Goal: Information Seeking & Learning: Learn about a topic

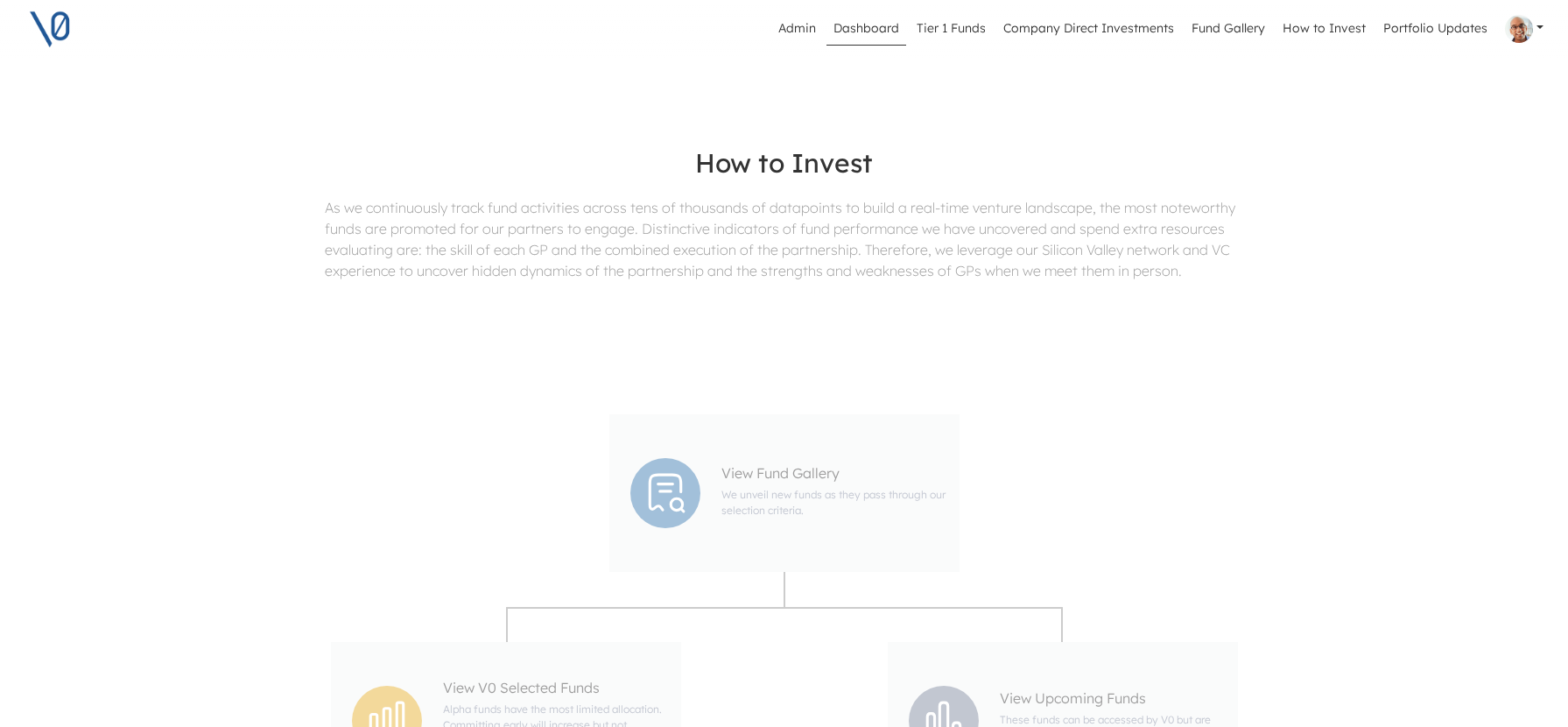
click at [882, 32] on link "Dashboard" at bounding box center [866, 29] width 80 height 33
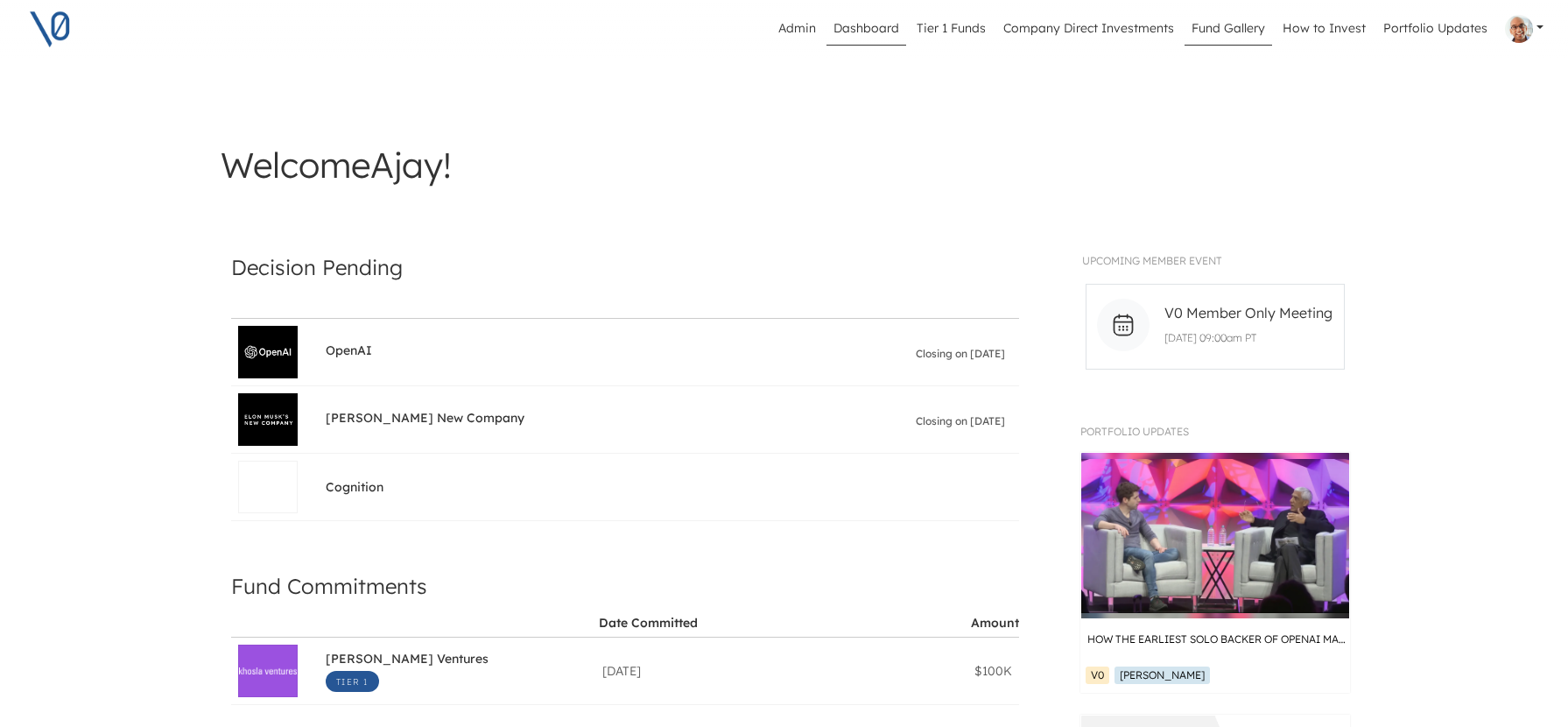
click at [1208, 26] on link "Fund Gallery" at bounding box center [1228, 29] width 87 height 33
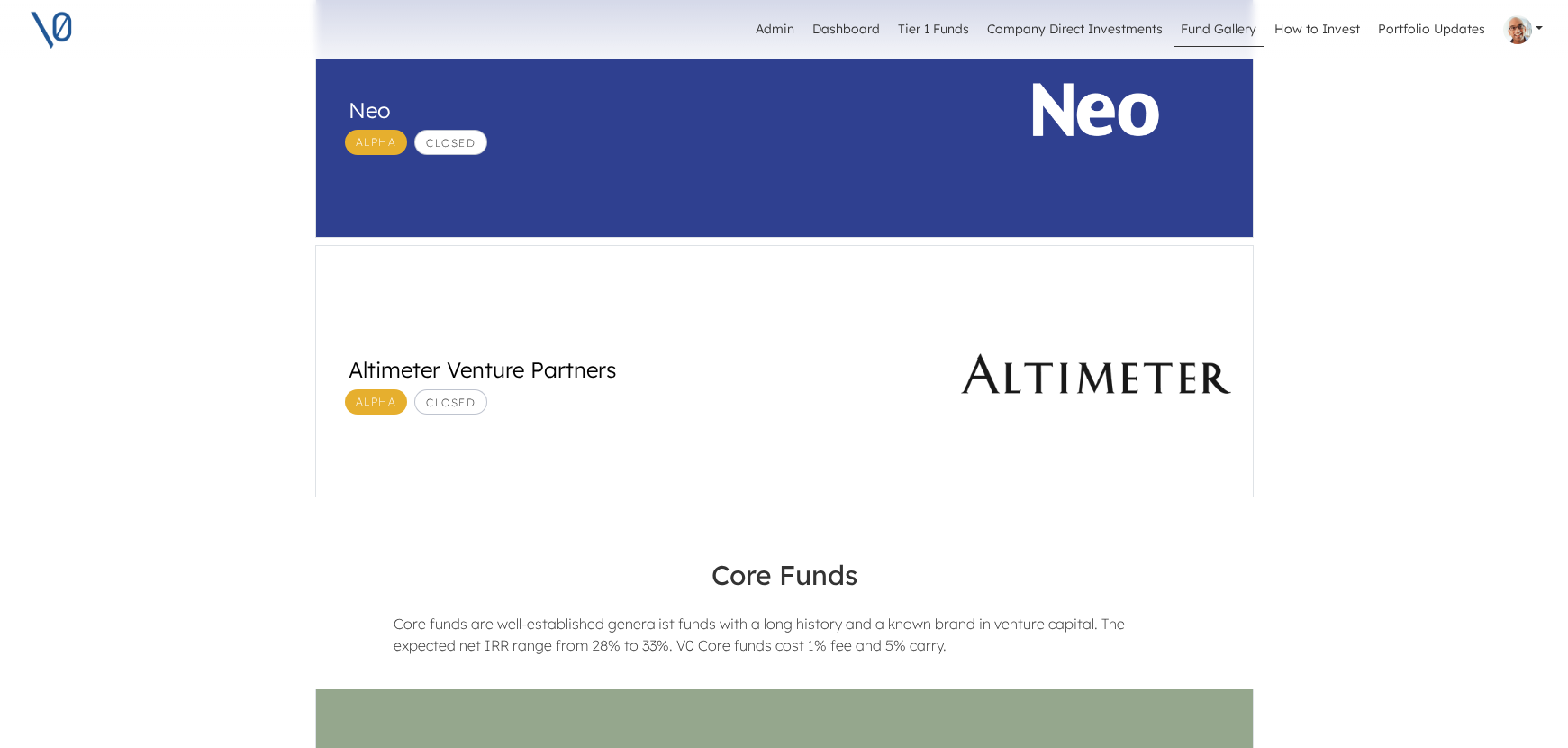
scroll to position [639, 0]
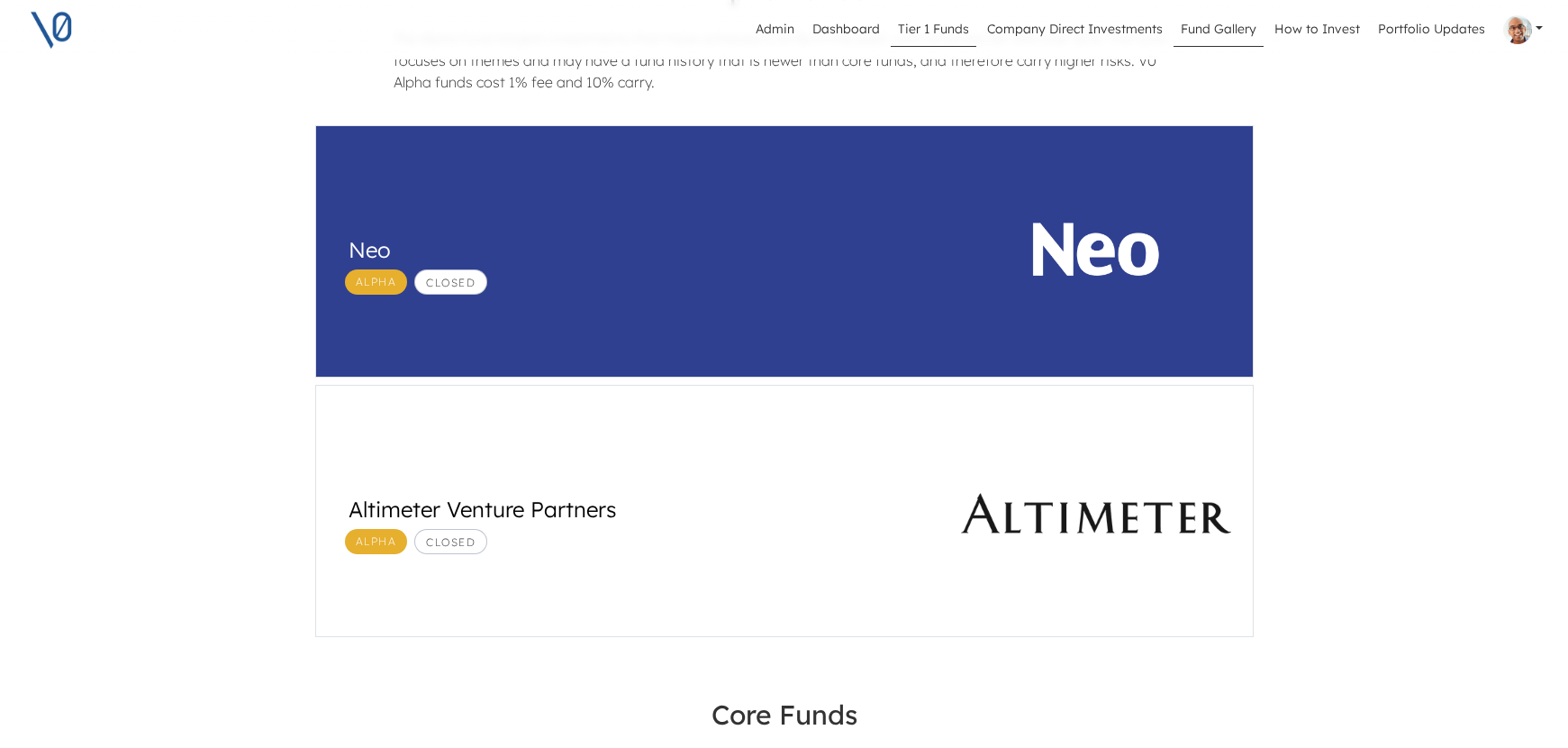
click at [949, 32] on link "Tier 1 Funds" at bounding box center [934, 30] width 86 height 34
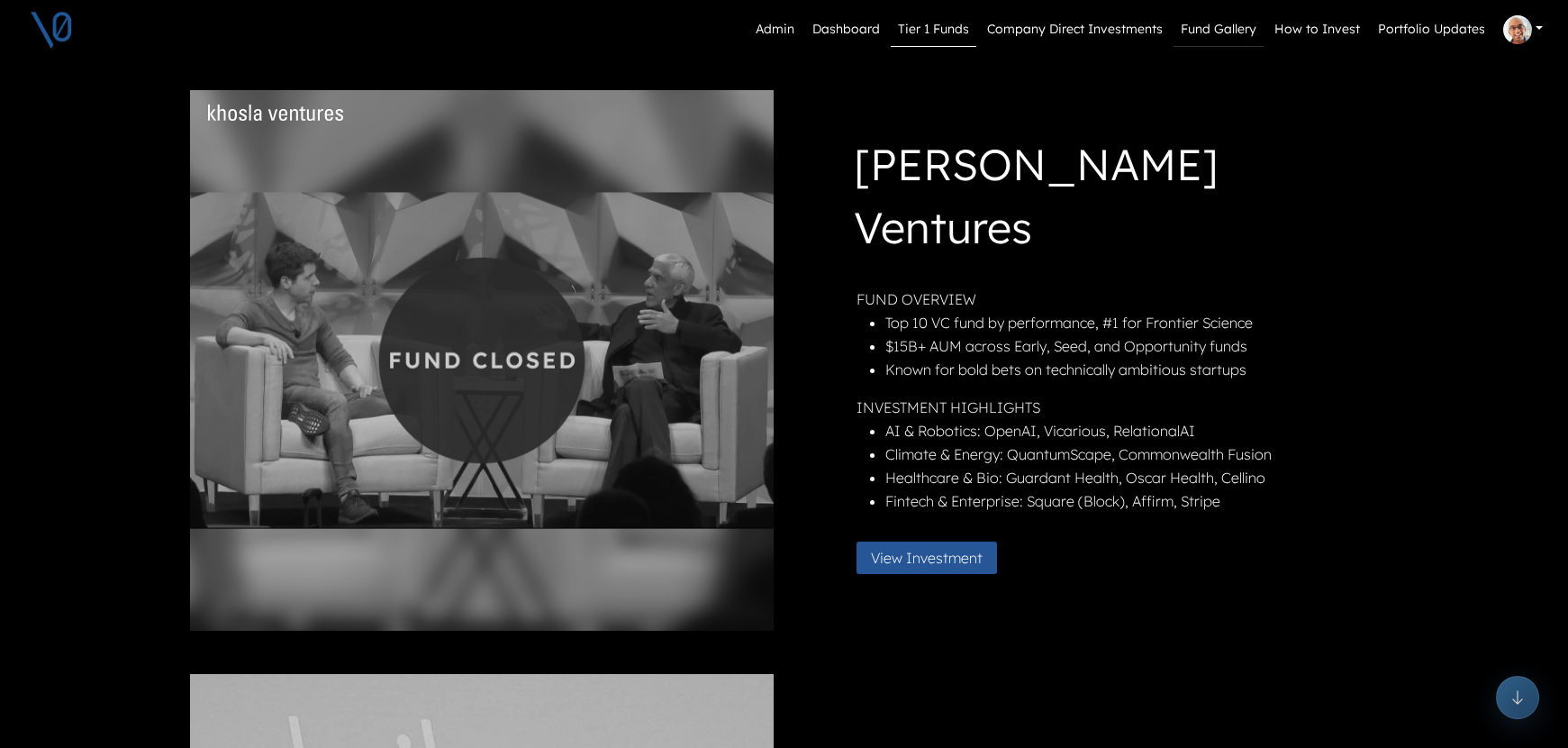
click at [1230, 30] on link "Fund Gallery" at bounding box center [1219, 30] width 90 height 34
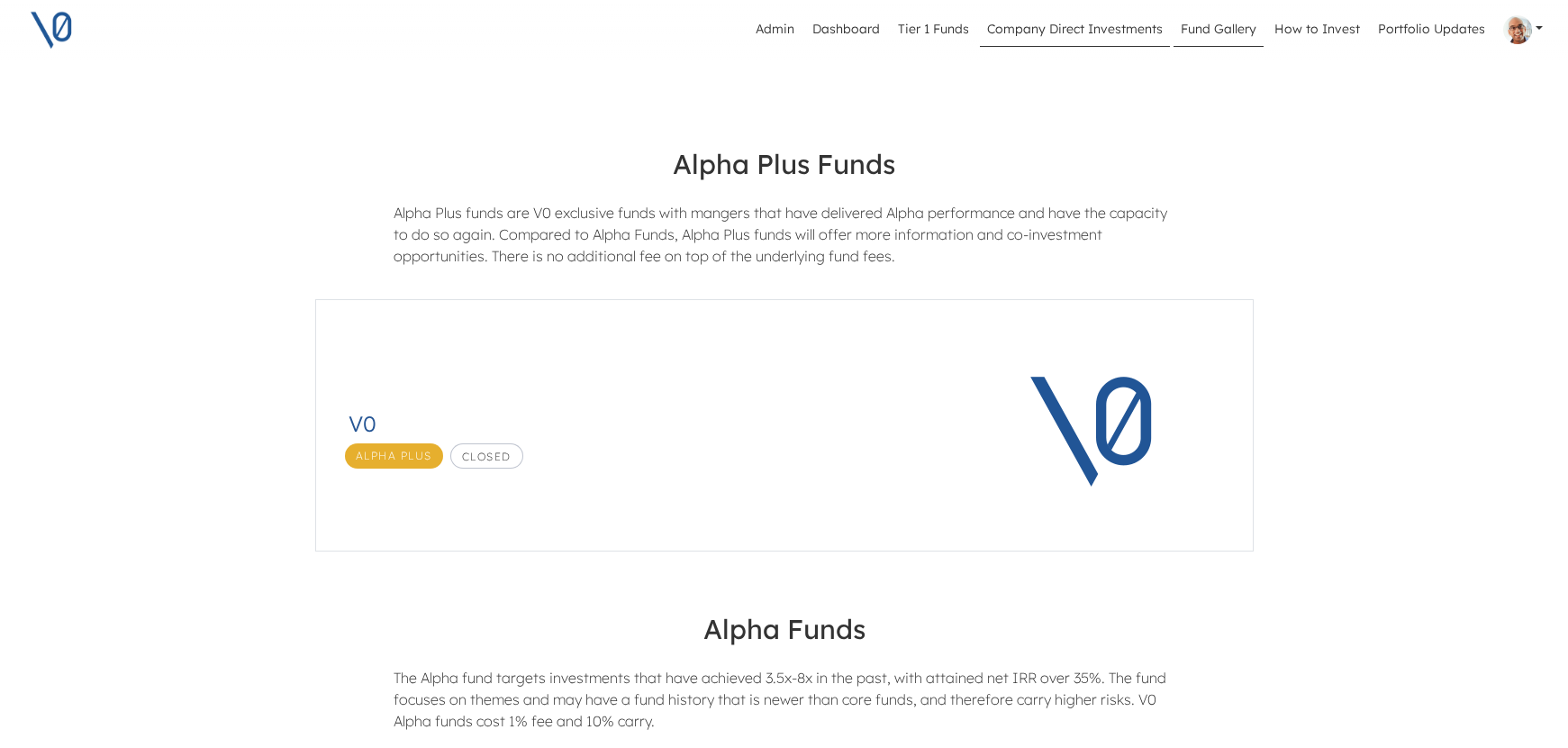
click at [1114, 25] on link "Company Direct Investments" at bounding box center [1075, 30] width 190 height 34
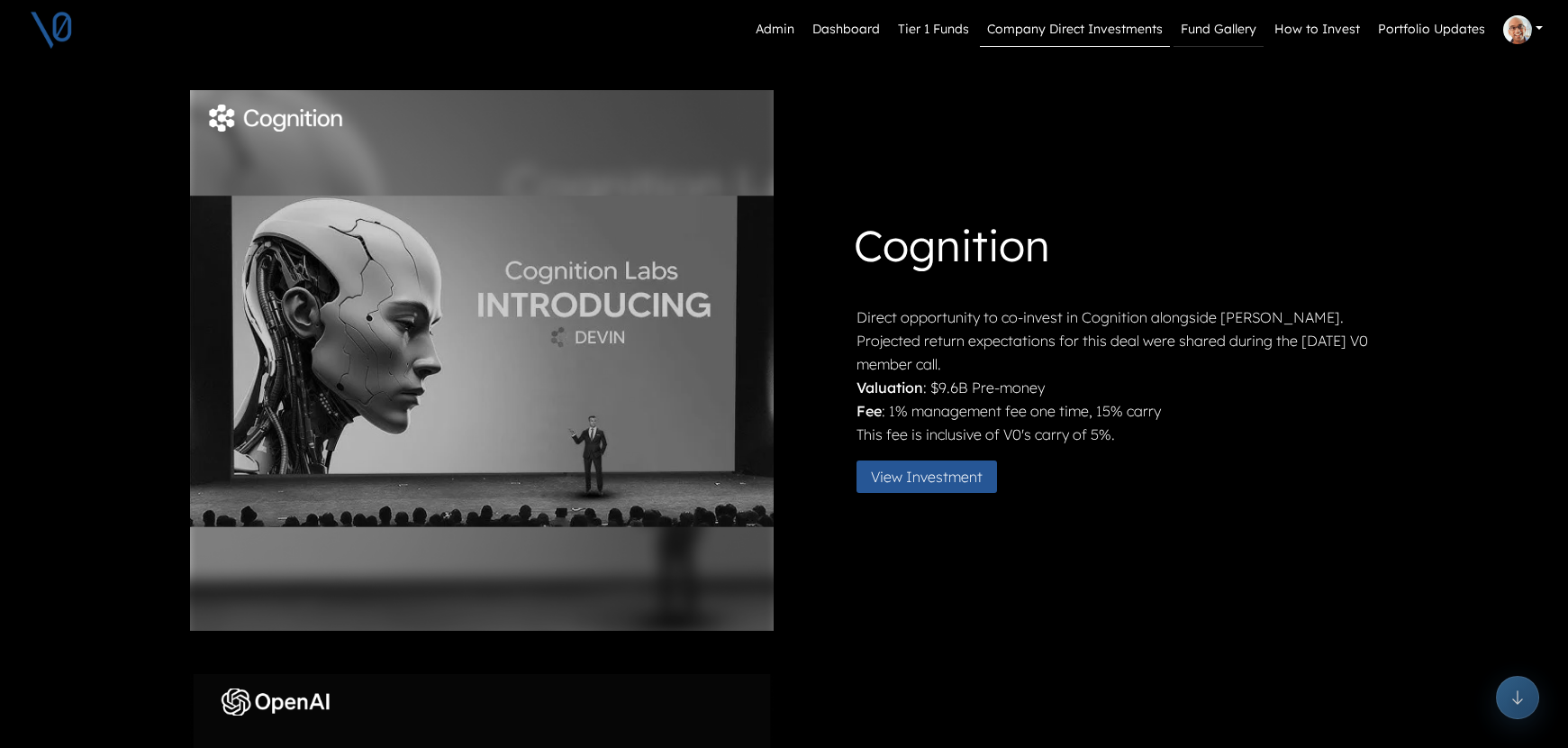
click at [1236, 26] on link "Fund Gallery" at bounding box center [1219, 30] width 90 height 34
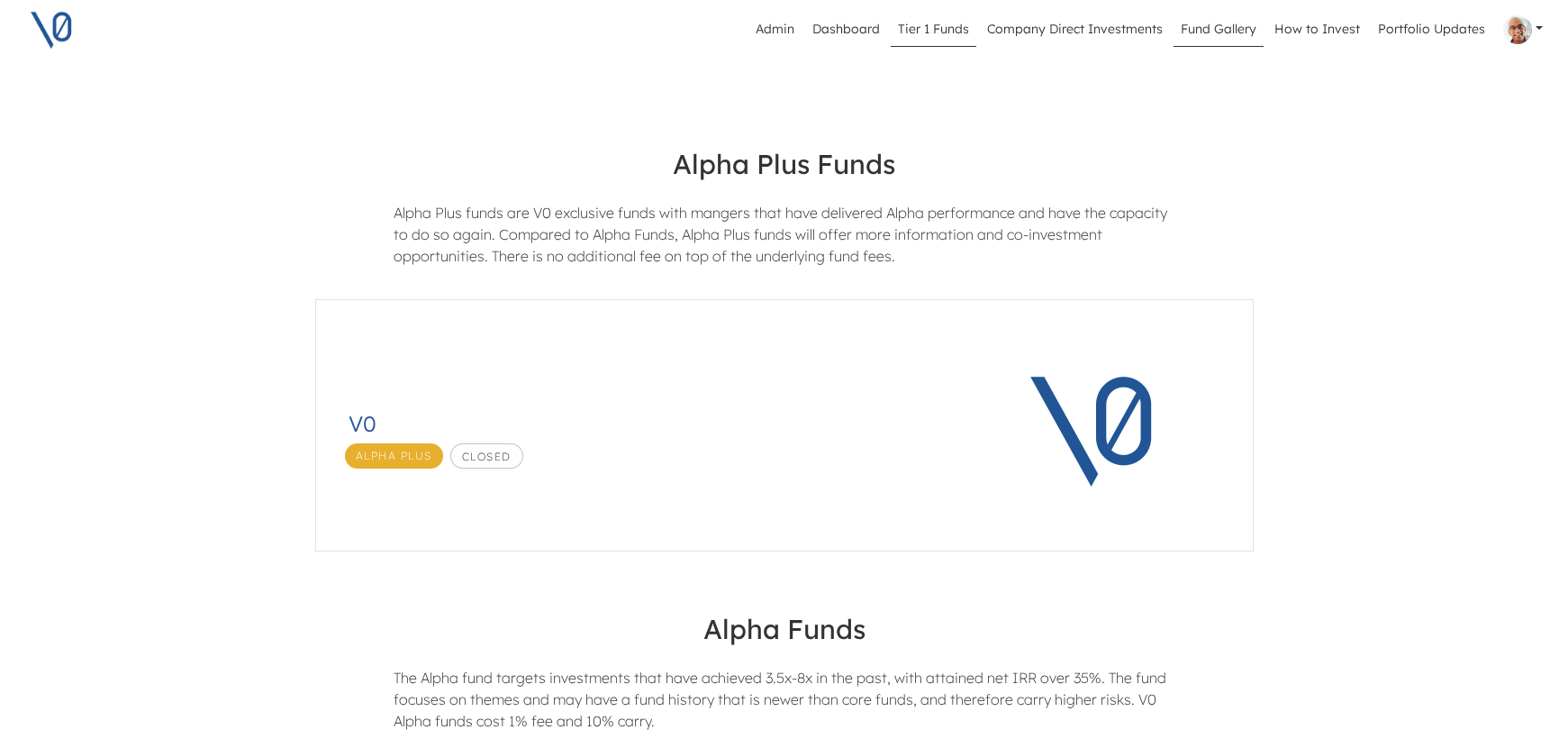
click at [945, 25] on link "Tier 1 Funds" at bounding box center [934, 30] width 86 height 34
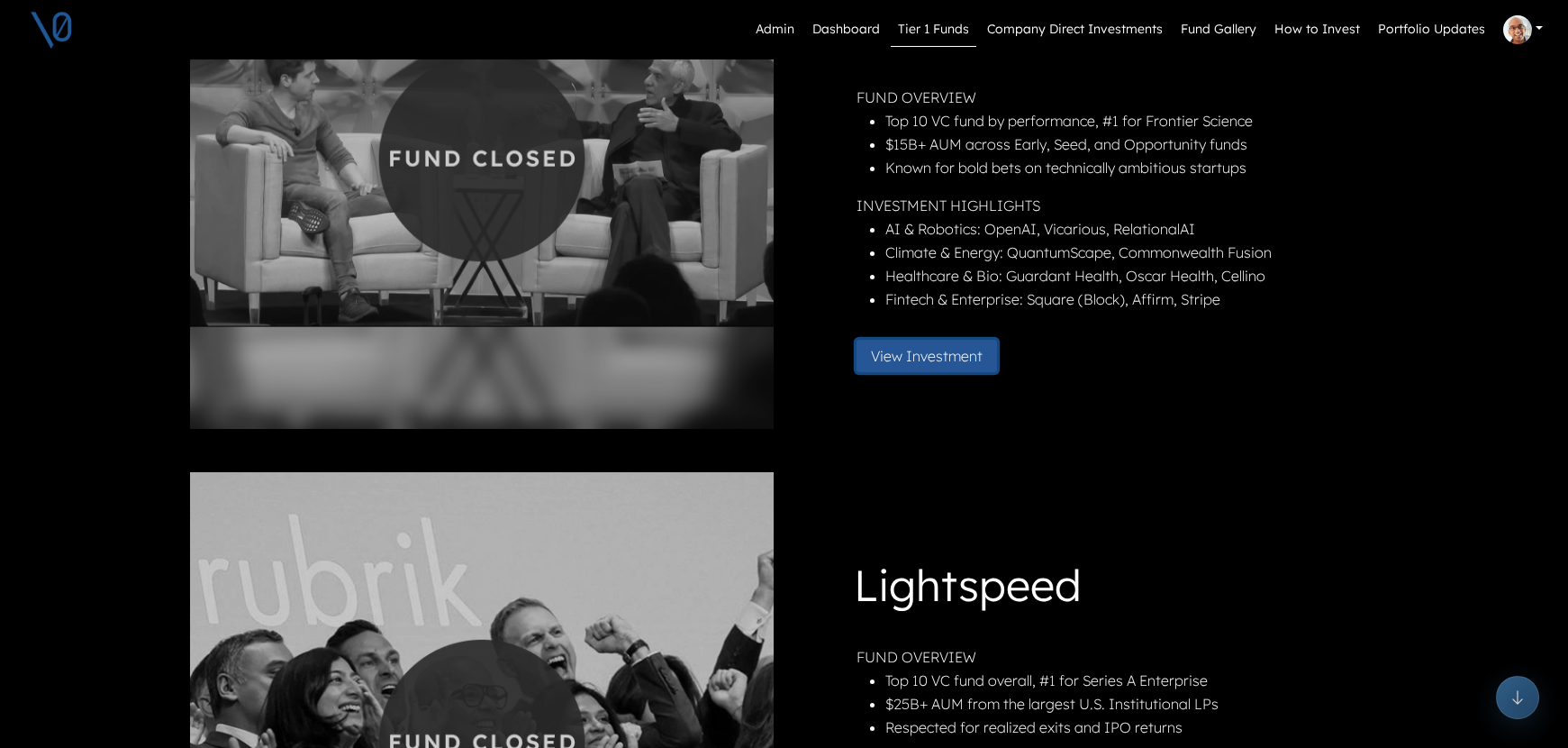
click at [919, 340] on button "View Investment" at bounding box center [926, 356] width 140 height 32
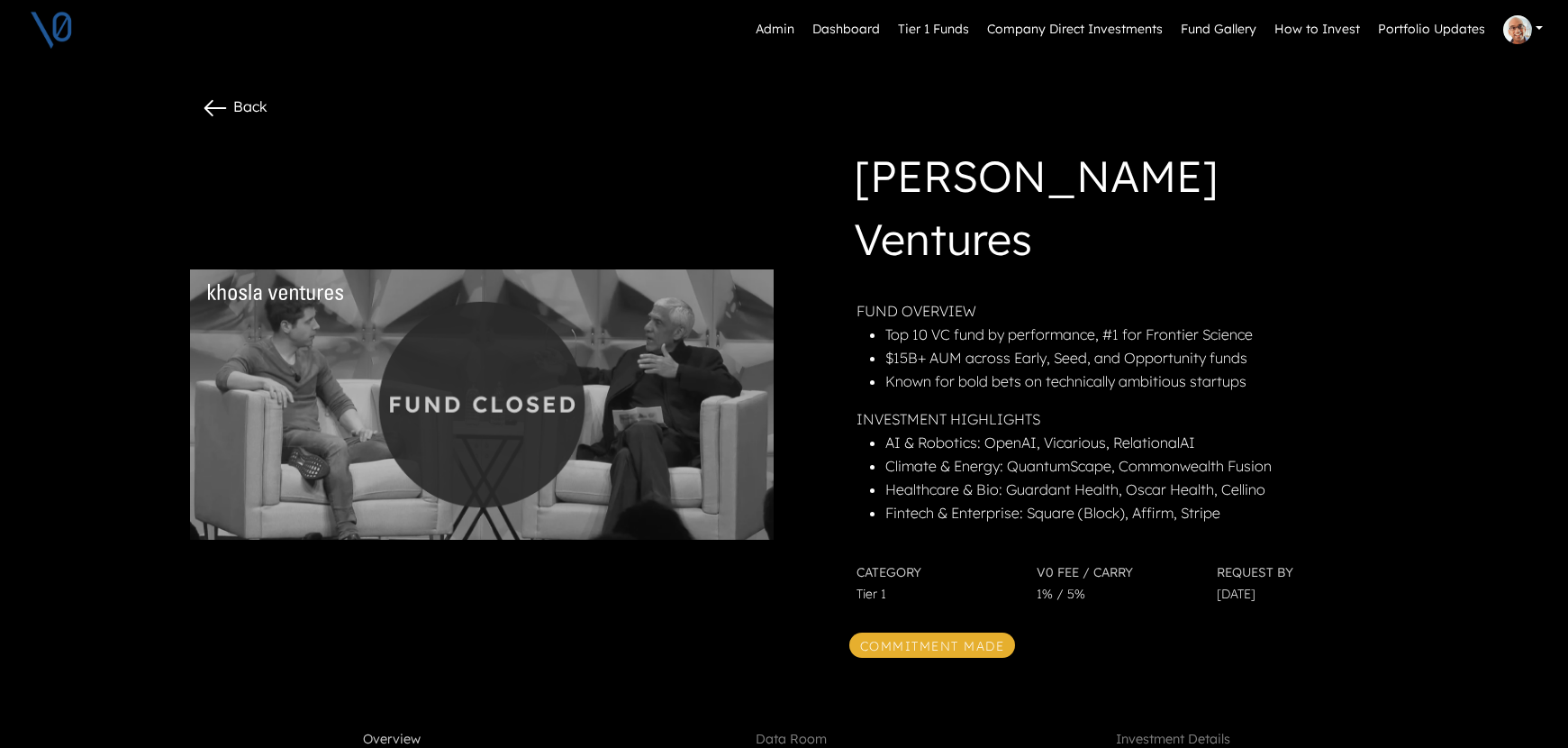
click at [264, 95] on div "Back" at bounding box center [586, 110] width 793 height 32
click at [264, 112] on link "Back" at bounding box center [235, 106] width 67 height 18
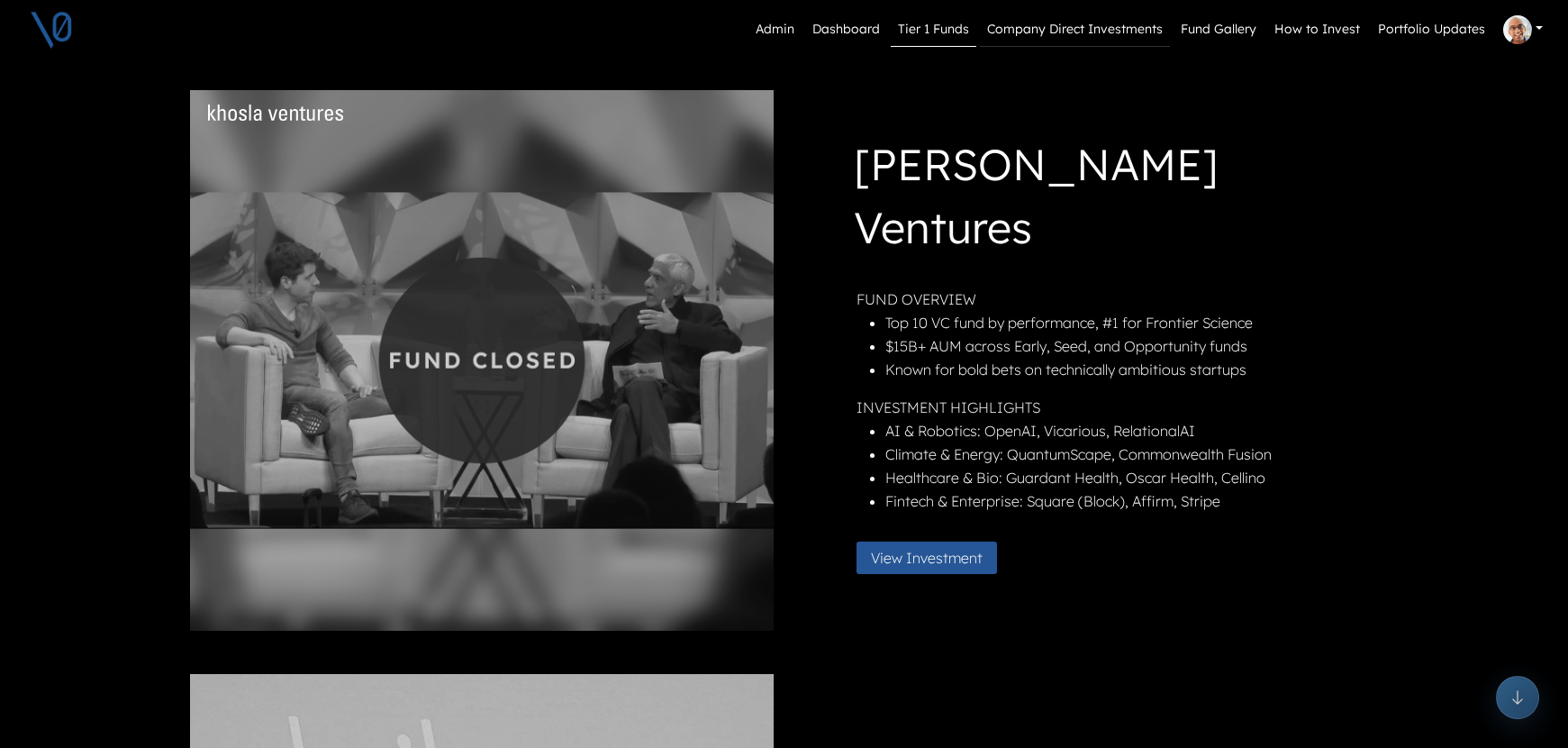
click at [1062, 33] on link "Company Direct Investments" at bounding box center [1075, 30] width 190 height 34
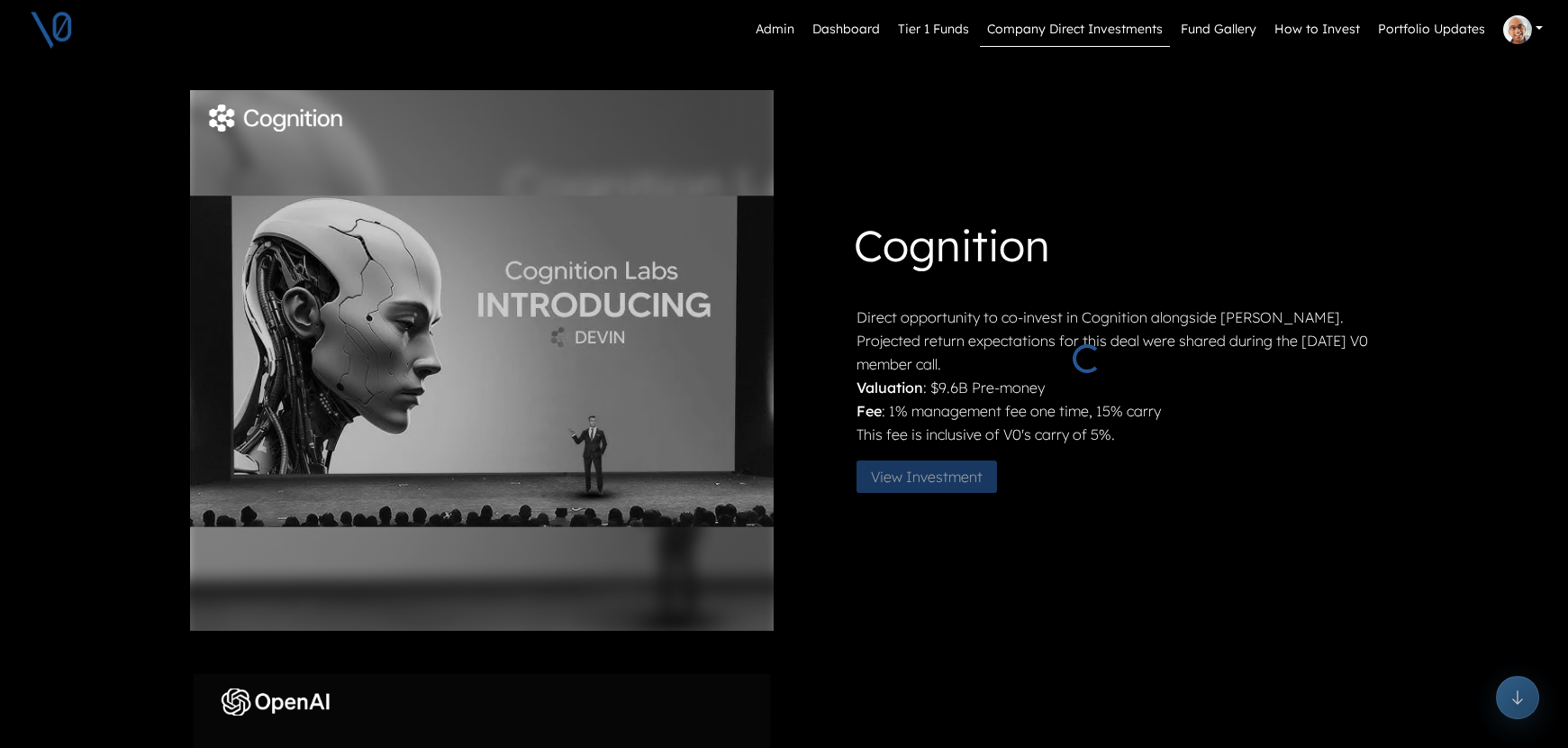
click at [954, 476] on link "View Investment" at bounding box center [934, 474] width 155 height 18
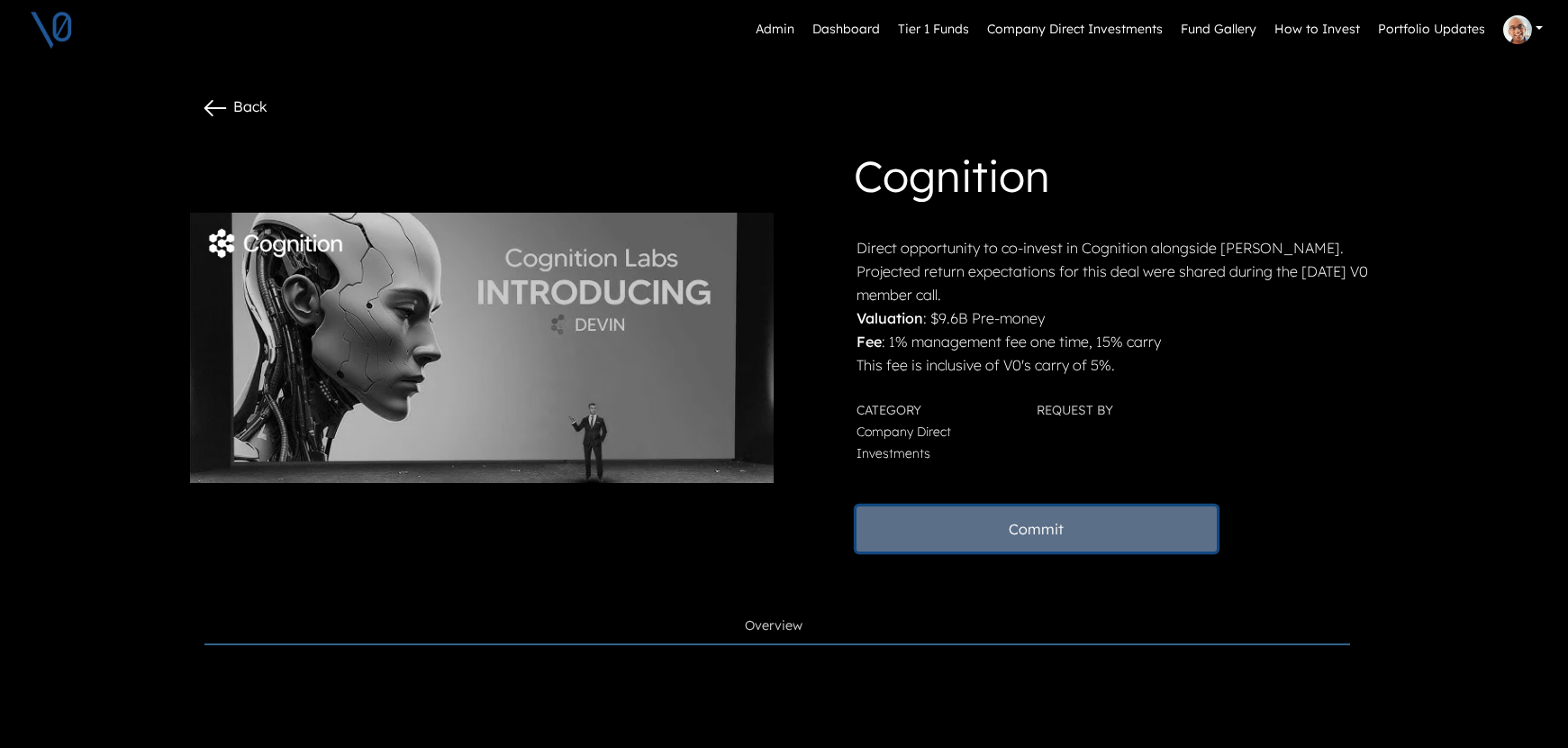
click at [1111, 529] on button "Commit" at bounding box center [1037, 529] width 361 height 45
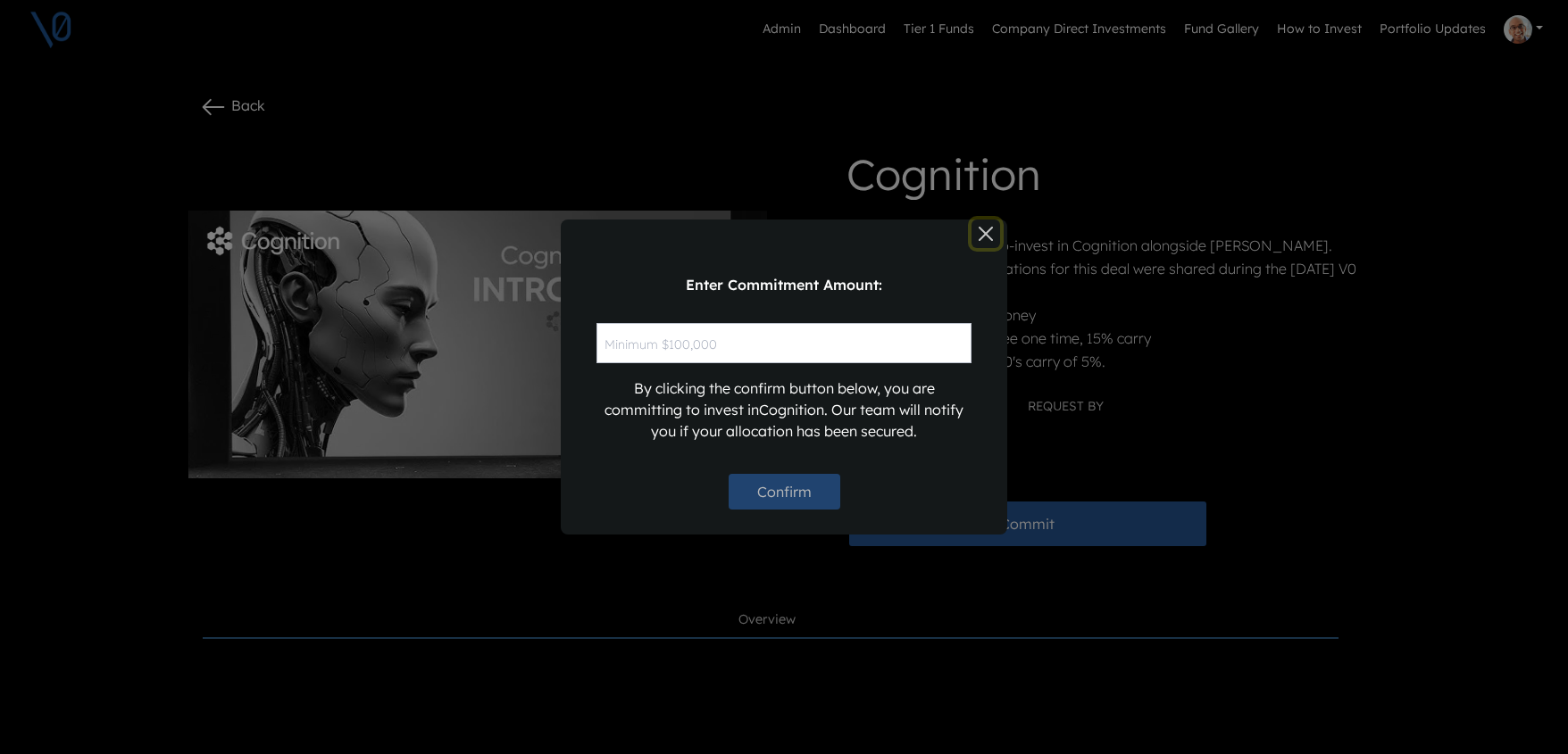
click at [981, 230] on button "Close" at bounding box center [986, 233] width 28 height 28
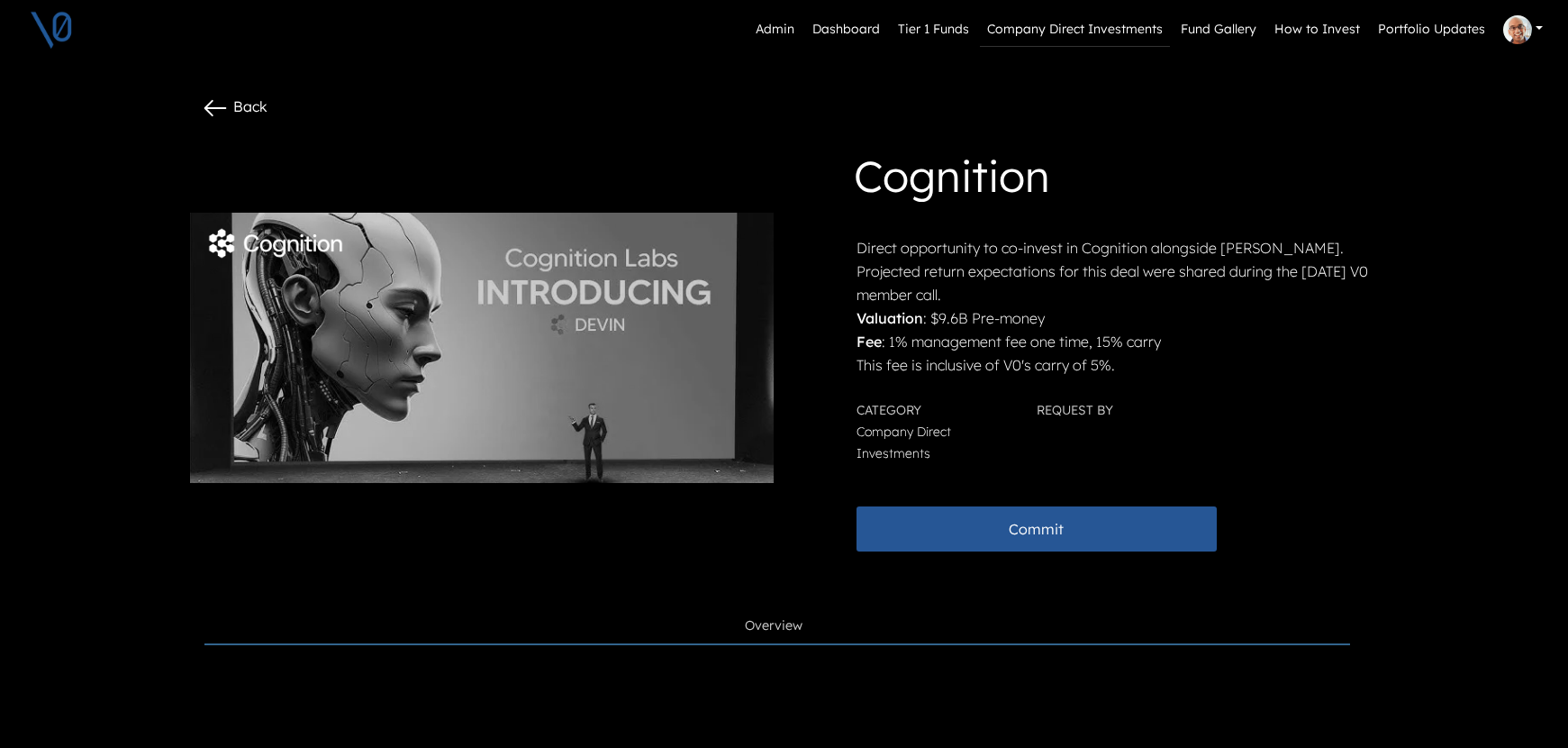
click at [1061, 25] on link "Company Direct Investments" at bounding box center [1075, 30] width 190 height 34
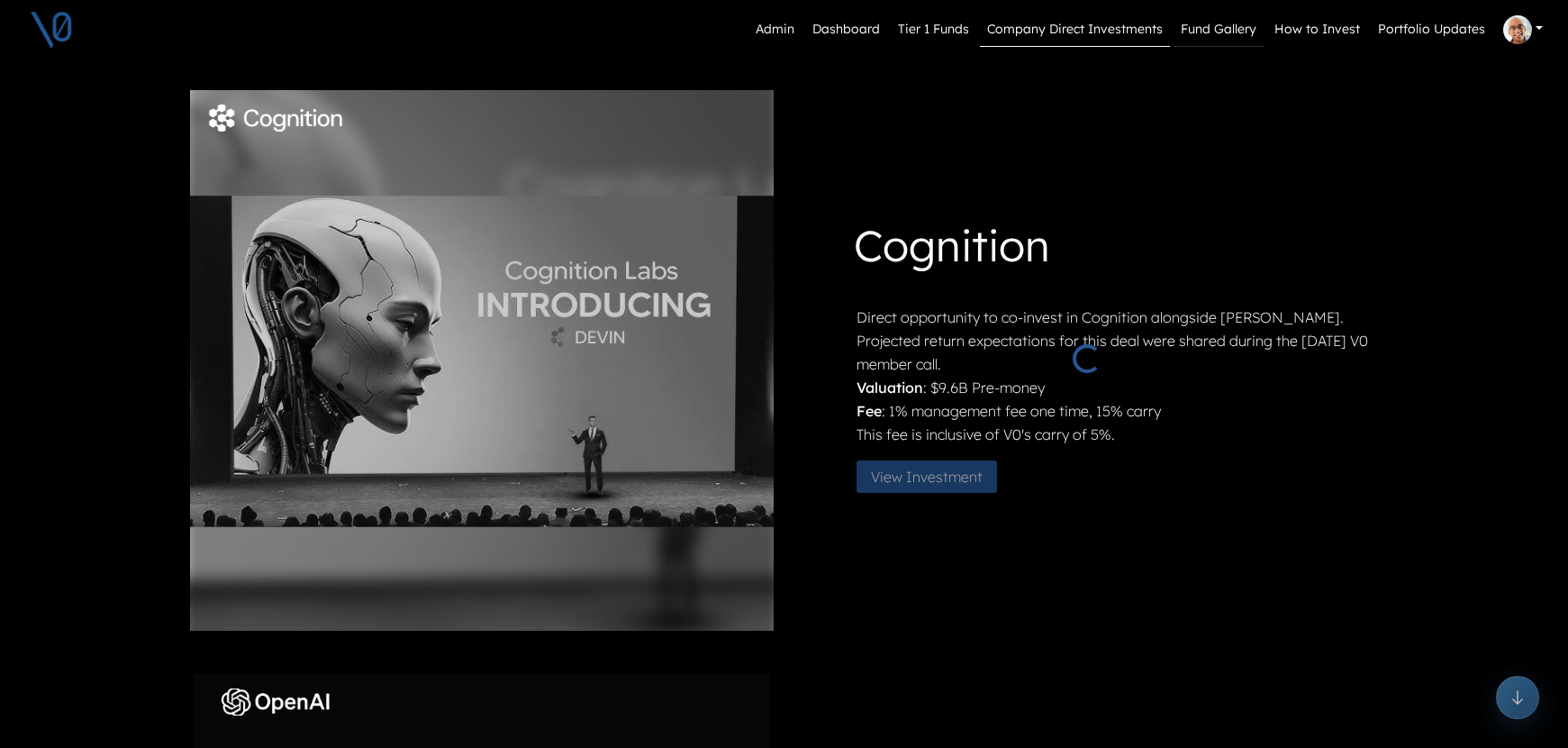
click at [1206, 28] on link "Fund Gallery" at bounding box center [1219, 30] width 90 height 34
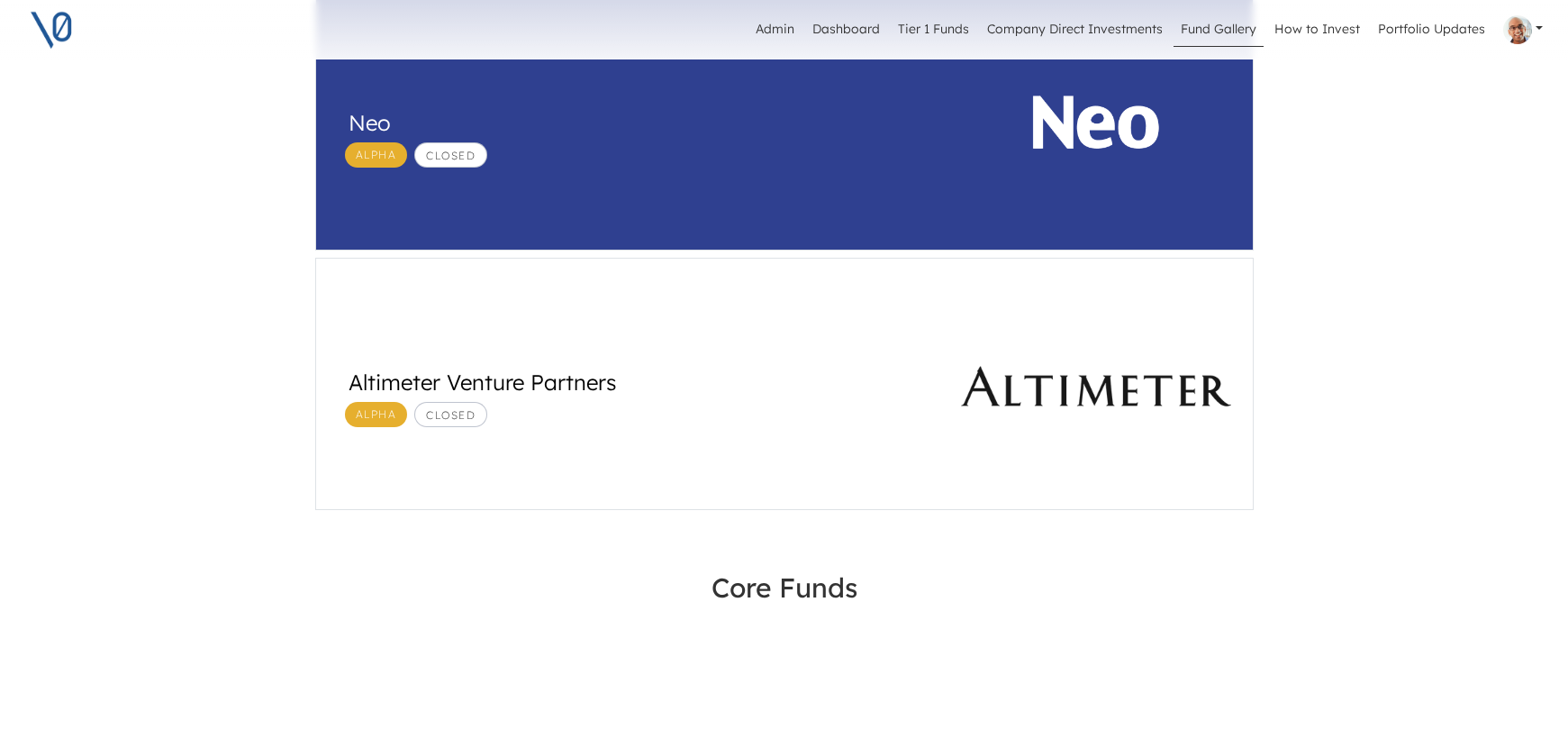
scroll to position [1174, 0]
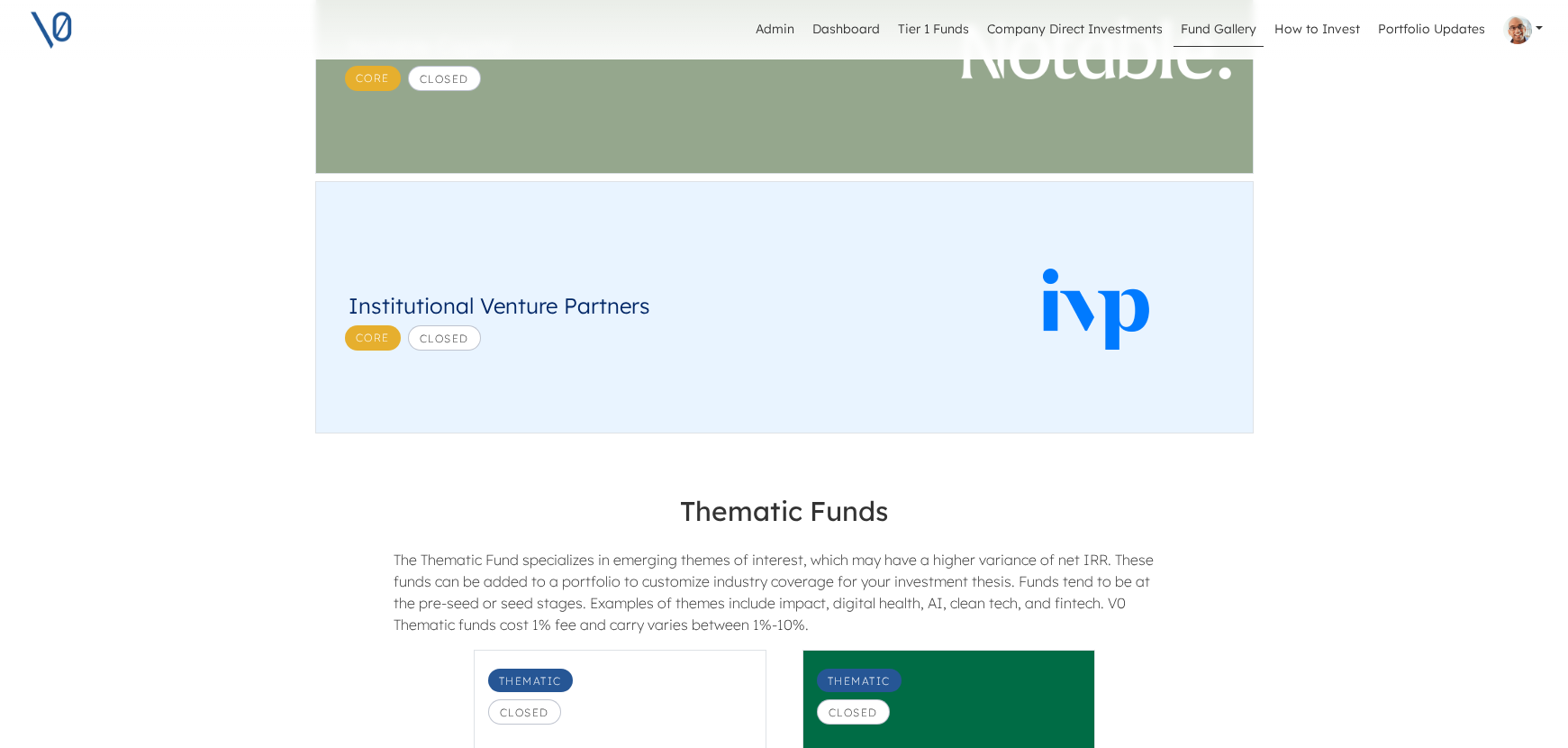
click at [799, 330] on div "Core Closed" at bounding box center [637, 338] width 599 height 25
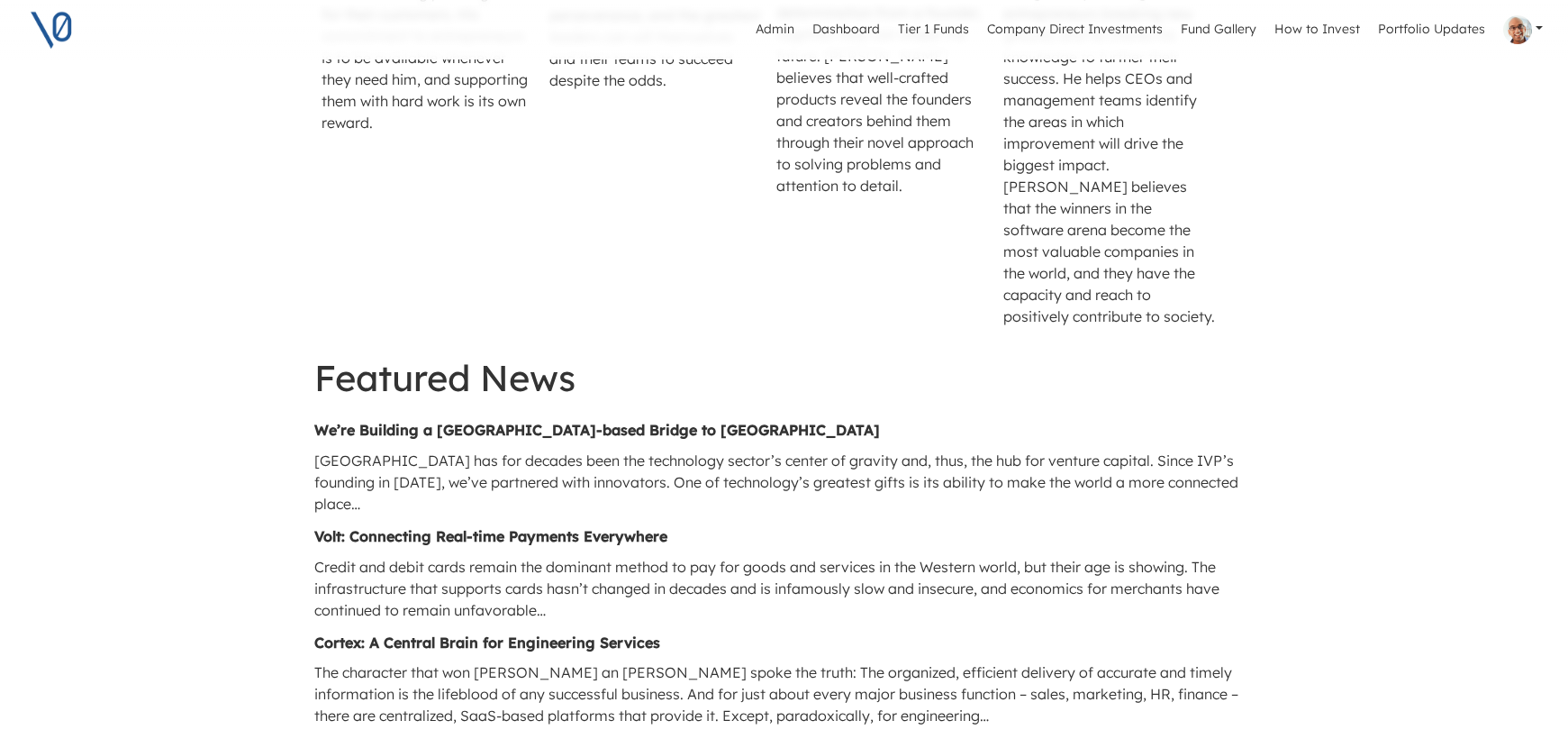
scroll to position [2961, 0]
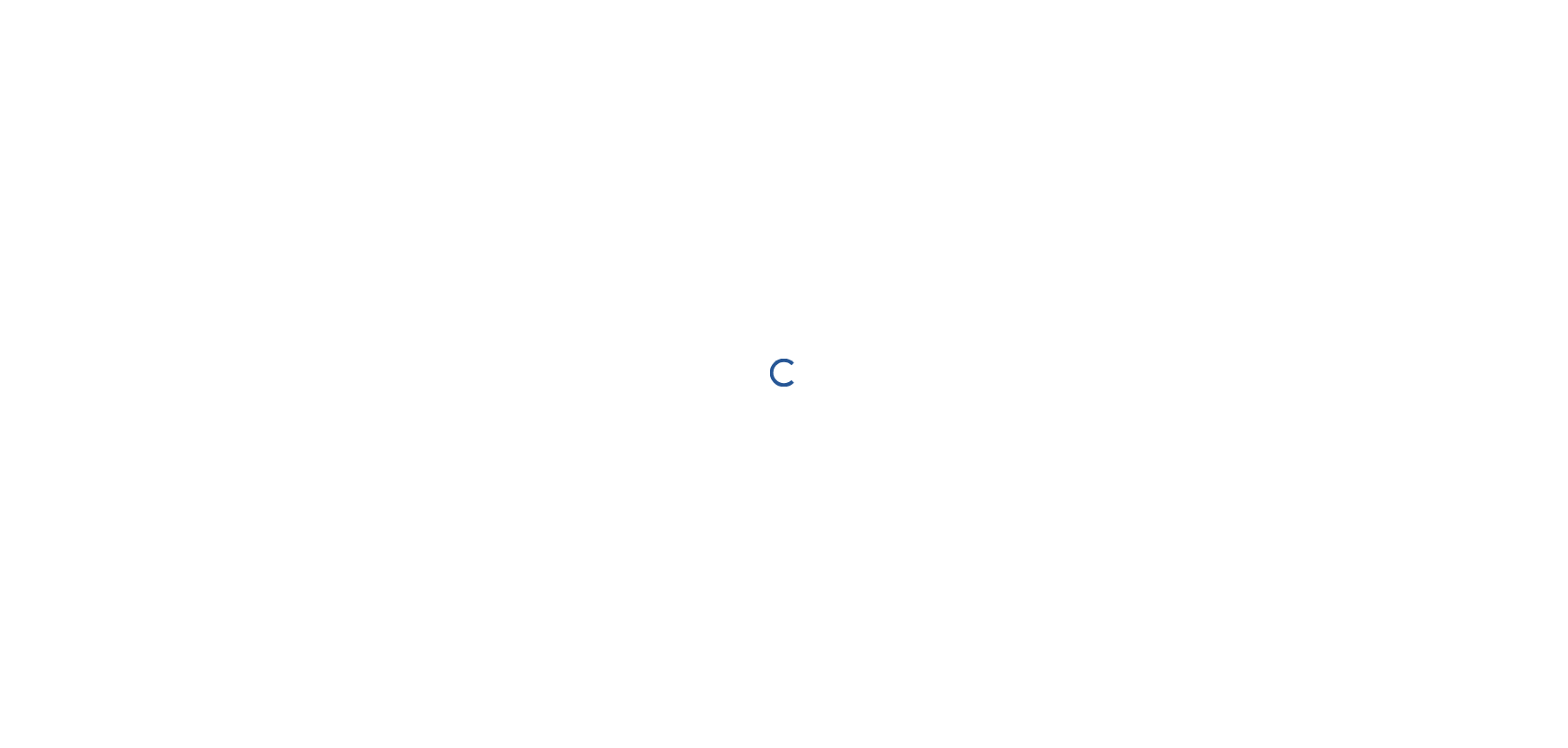
scroll to position [7, 0]
